Goal: Transaction & Acquisition: Book appointment/travel/reservation

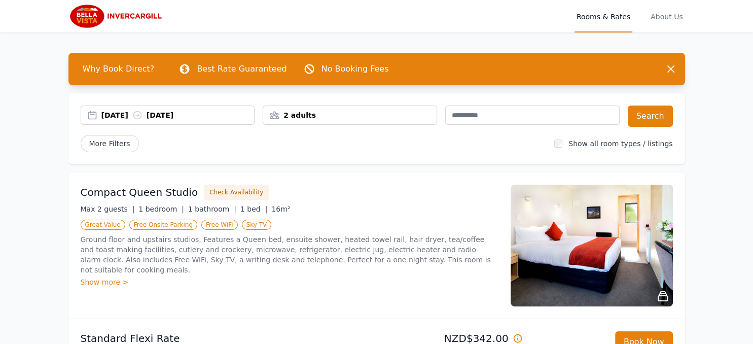
click at [318, 115] on div "2 adults" at bounding box center [349, 115] width 173 height 10
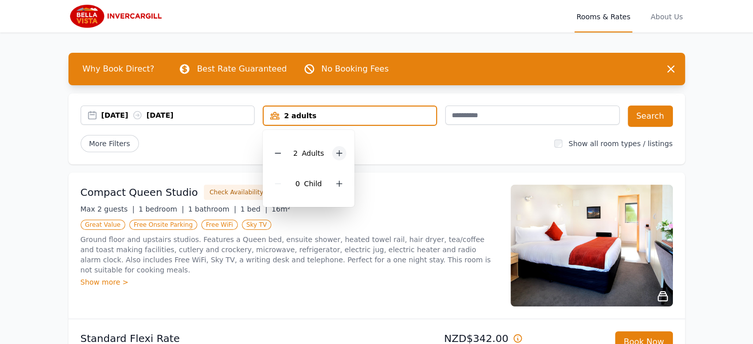
click at [335, 155] on icon at bounding box center [339, 153] width 8 height 8
click at [658, 114] on button "Search" at bounding box center [650, 115] width 45 height 21
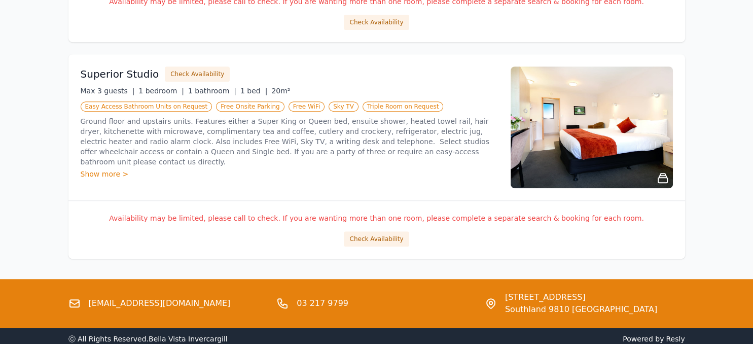
scroll to position [589, 0]
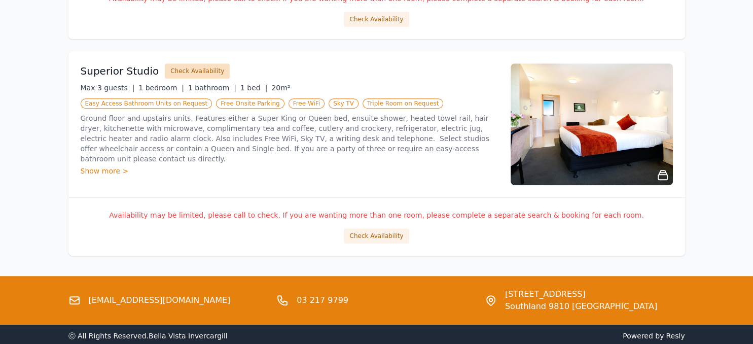
click at [193, 70] on button "Check Availability" at bounding box center [197, 70] width 65 height 15
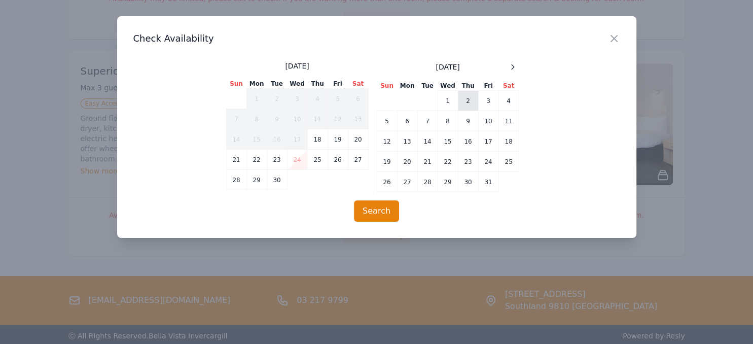
click at [471, 104] on td "2" at bounding box center [468, 101] width 20 height 20
click at [509, 103] on td "4" at bounding box center [508, 101] width 20 height 20
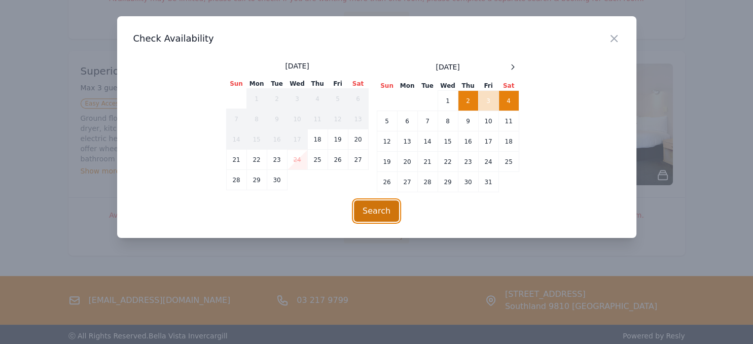
click at [382, 213] on button "Search" at bounding box center [376, 210] width 45 height 21
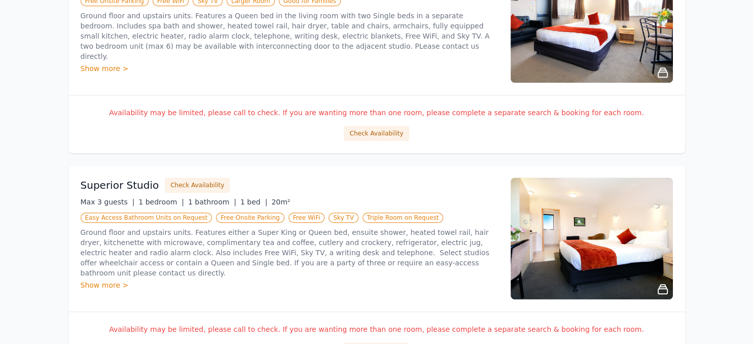
scroll to position [535, 0]
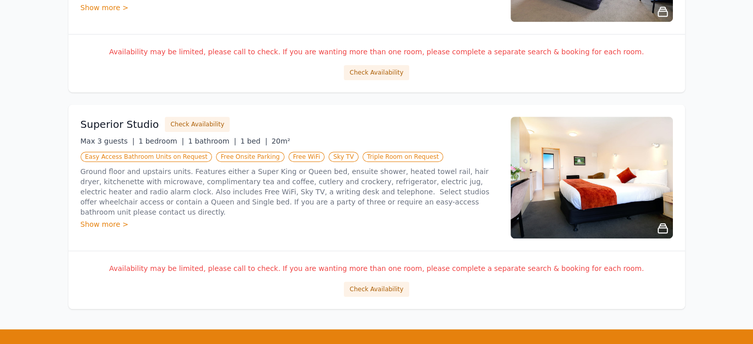
click at [115, 219] on div "Show more >" at bounding box center [290, 224] width 418 height 10
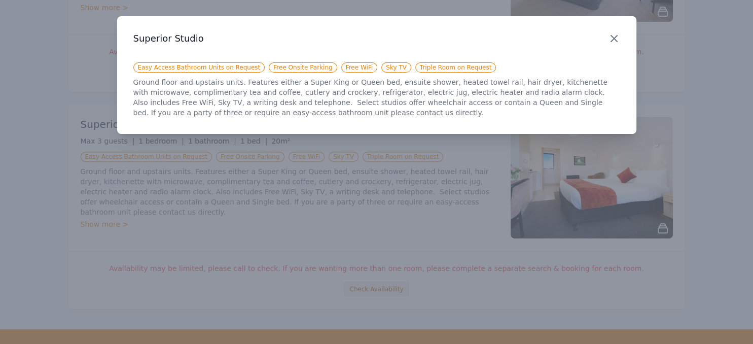
click at [617, 35] on icon "button" at bounding box center [614, 38] width 6 height 6
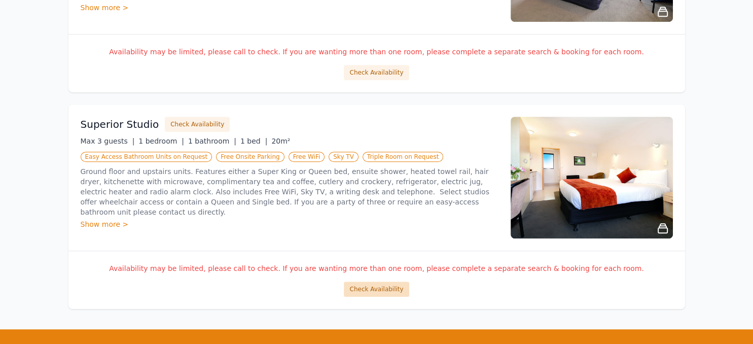
click at [391, 289] on button "Check Availability" at bounding box center [376, 288] width 65 height 15
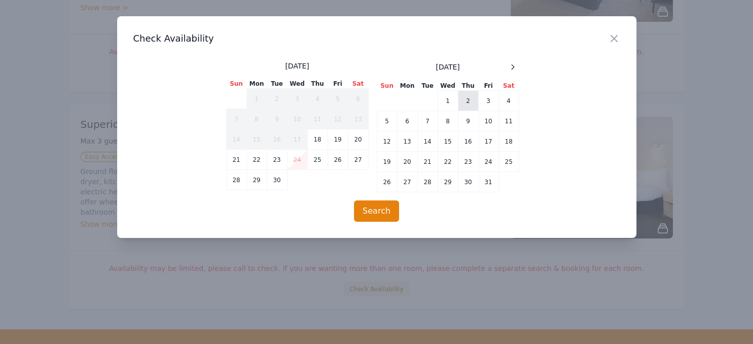
click at [463, 102] on td "2" at bounding box center [468, 101] width 20 height 20
click at [508, 100] on td "4" at bounding box center [508, 101] width 20 height 20
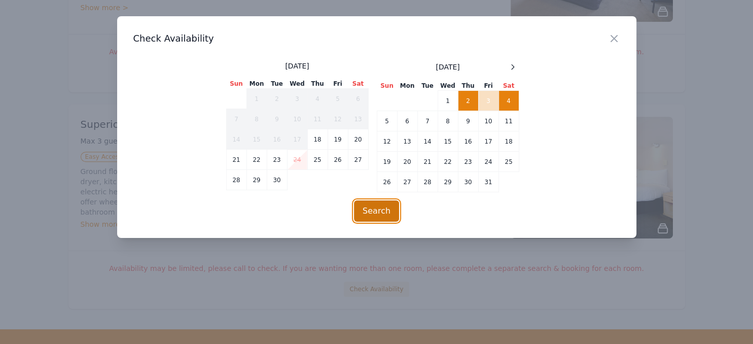
click at [374, 213] on button "Search" at bounding box center [376, 210] width 45 height 21
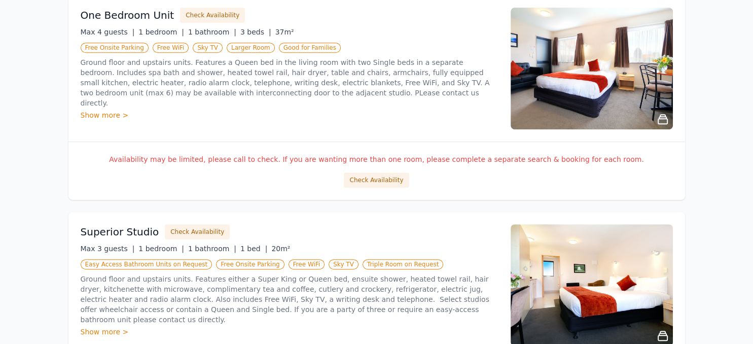
scroll to position [639, 0]
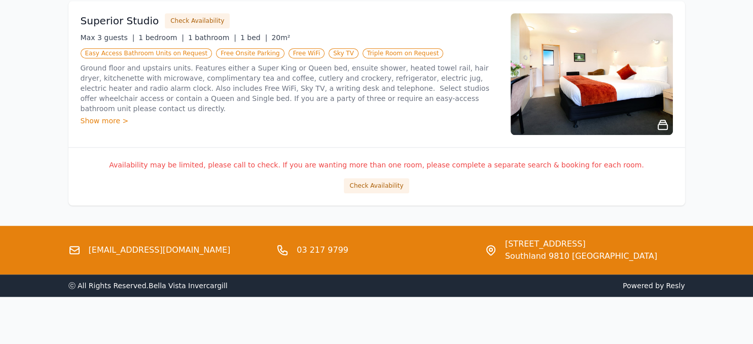
click at [140, 249] on link "[EMAIL_ADDRESS][DOMAIN_NAME]" at bounding box center [160, 250] width 142 height 12
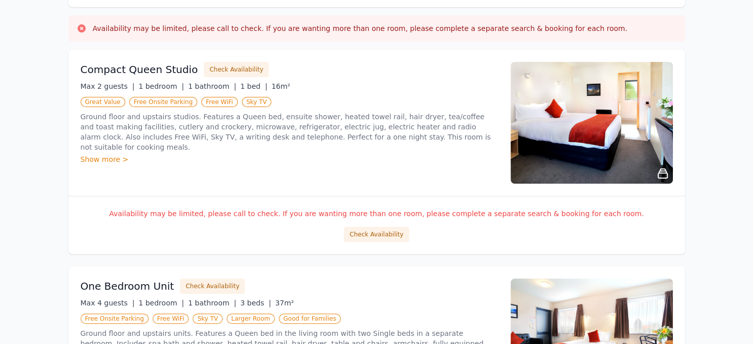
scroll to position [0, 0]
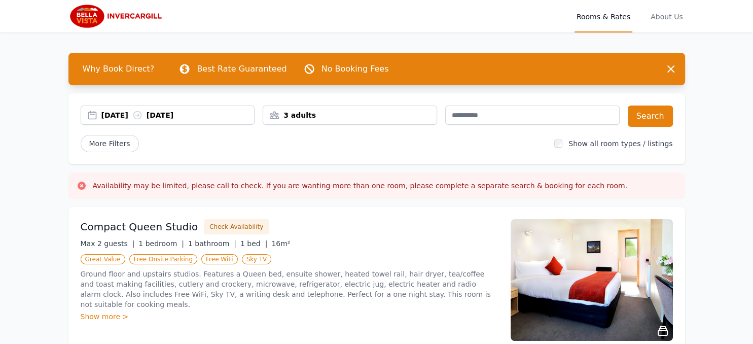
click at [132, 15] on img at bounding box center [116, 16] width 97 height 24
